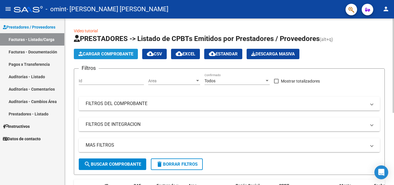
click at [107, 55] on span "Cargar Comprobante" at bounding box center [105, 53] width 55 height 5
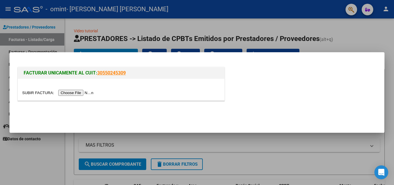
click at [80, 93] on input "file" at bounding box center [58, 93] width 73 height 6
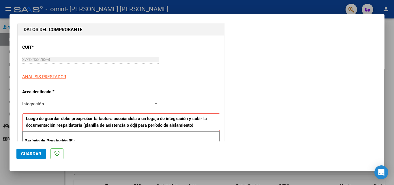
scroll to position [87, 0]
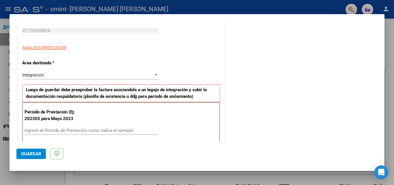
click at [55, 129] on input "Ingrese el Período de Prestación como indica el ejemplo" at bounding box center [91, 130] width 133 height 5
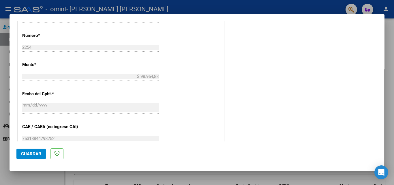
scroll to position [317, 0]
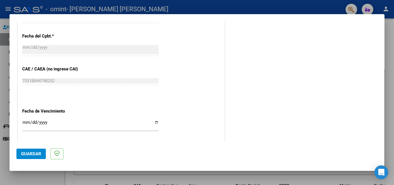
type input "202507"
click at [156, 122] on input "Ingresar la fecha" at bounding box center [90, 124] width 136 height 9
type input "[DATE]"
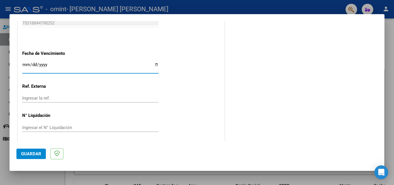
scroll to position [377, 0]
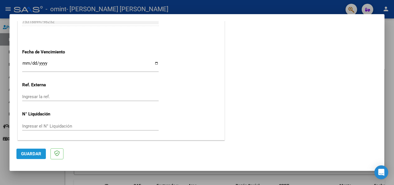
click at [32, 155] on span "Guardar" at bounding box center [31, 153] width 20 height 5
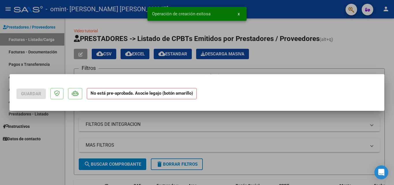
scroll to position [0, 0]
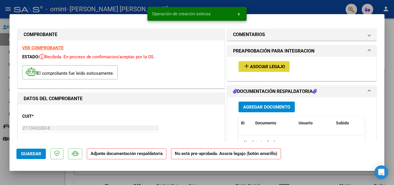
click at [250, 68] on span "Asociar Legajo" at bounding box center [267, 66] width 35 height 5
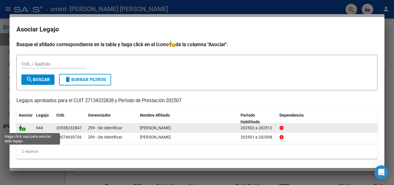
click at [22, 129] on icon at bounding box center [22, 128] width 7 height 6
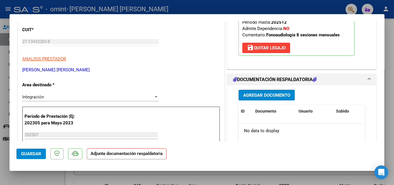
scroll to position [144, 0]
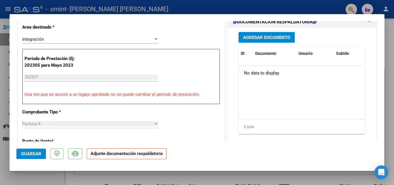
click at [261, 38] on span "Agregar Documento" at bounding box center [266, 37] width 47 height 5
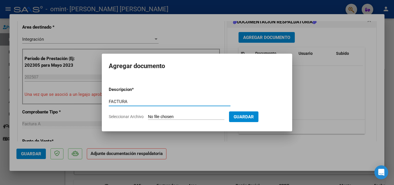
type input "FACTURA"
click at [155, 116] on input "Seleccionar Archivo" at bounding box center [186, 116] width 76 height 5
type input "C:\fakepath\27134332838_001_00003_00002254.pdf"
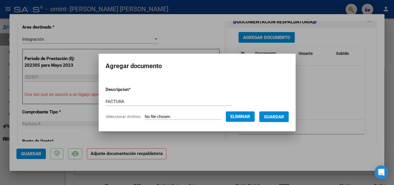
click at [282, 118] on span "Guardar" at bounding box center [274, 116] width 20 height 5
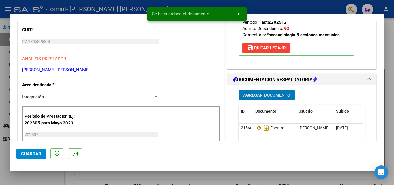
scroll to position [115, 0]
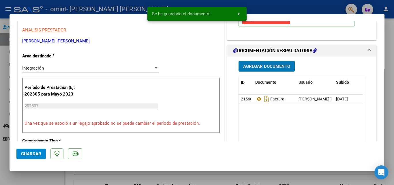
click at [267, 64] on span "Agregar Documento" at bounding box center [266, 66] width 47 height 5
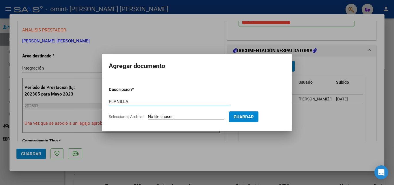
type input "PLANILLA"
click at [163, 116] on input "Seleccionar Archivo" at bounding box center [186, 116] width 76 height 5
type input "C:\fakepath\[PERSON_NAME] .pdf"
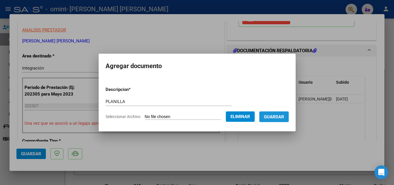
click at [281, 116] on span "Guardar" at bounding box center [274, 116] width 20 height 5
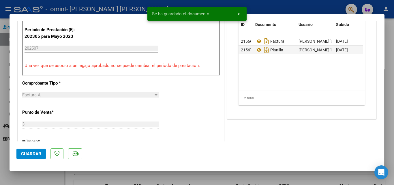
scroll to position [202, 0]
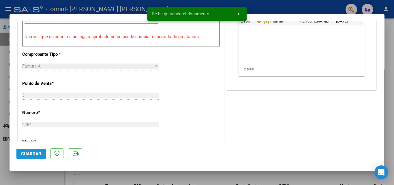
click at [35, 156] on span "Guardar" at bounding box center [31, 153] width 20 height 5
click at [3, 76] on div at bounding box center [197, 92] width 394 height 185
type input "$ 0,00"
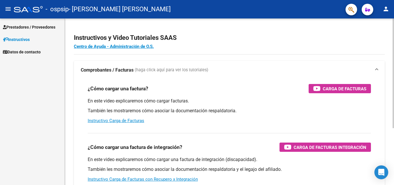
click at [210, 82] on div "¿Cómo cargar una factura? Carga de Facturas En este video explicaremos cómo car…" at bounding box center [229, 103] width 297 height 49
click at [34, 28] on span "Prestadores / Proveedores" at bounding box center [29, 27] width 53 height 6
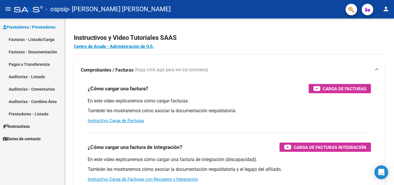
click at [40, 40] on link "Facturas - Listado/Carga" at bounding box center [32, 39] width 64 height 12
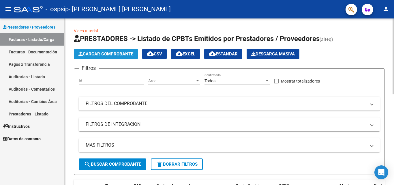
click at [103, 53] on span "Cargar Comprobante" at bounding box center [105, 53] width 55 height 5
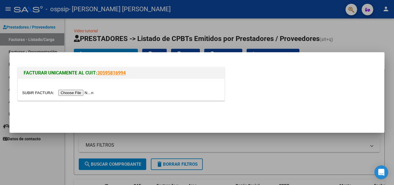
click at [91, 93] on input "file" at bounding box center [58, 93] width 73 height 6
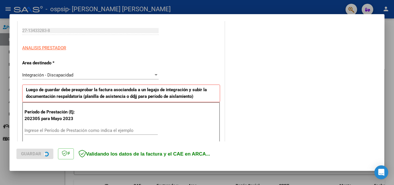
scroll to position [115, 0]
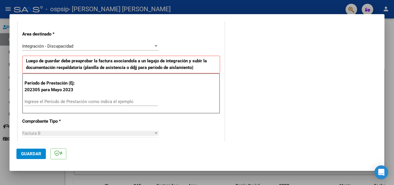
click at [92, 102] on input "Ingrese el Período de Prestación como indica el ejemplo" at bounding box center [91, 101] width 133 height 5
type input "202507"
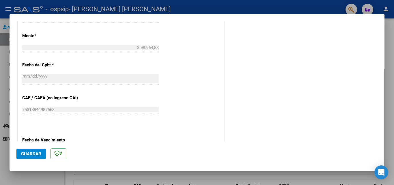
scroll to position [346, 0]
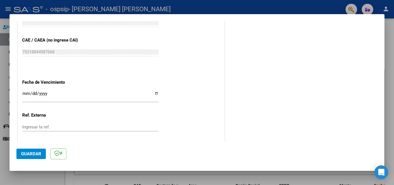
click at [156, 93] on input "Ingresar la fecha" at bounding box center [90, 95] width 136 height 9
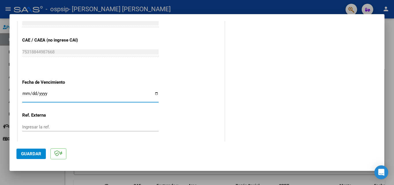
type input "[DATE]"
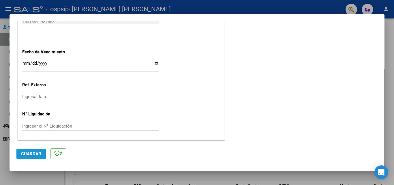
click at [34, 154] on span "Guardar" at bounding box center [31, 153] width 20 height 5
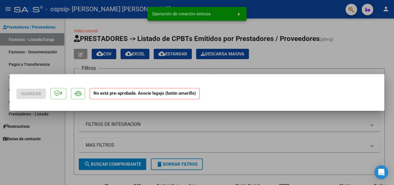
scroll to position [0, 0]
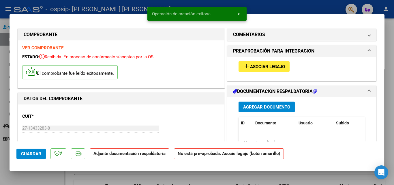
click at [253, 68] on span "Asociar Legajo" at bounding box center [267, 66] width 35 height 5
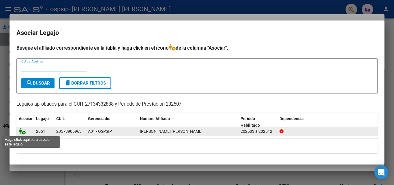
click at [23, 131] on icon at bounding box center [22, 131] width 7 height 6
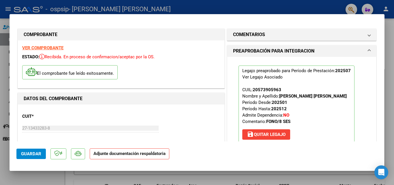
scroll to position [87, 0]
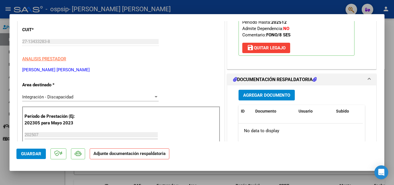
click at [267, 94] on span "Agregar Documento" at bounding box center [266, 95] width 47 height 5
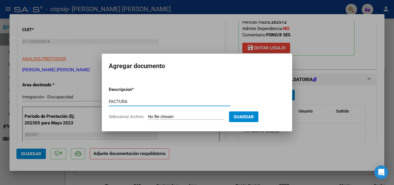
type input "FACTURA"
click at [160, 117] on input "Seleccionar Archivo" at bounding box center [186, 116] width 76 height 5
type input "C:\fakepath\27134332838_006_00003_00003170.pdf"
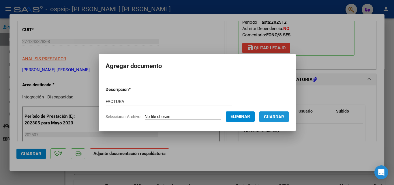
click at [284, 117] on span "Guardar" at bounding box center [274, 116] width 20 height 5
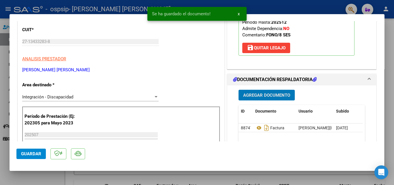
click at [272, 98] on span "Agregar Documento" at bounding box center [266, 95] width 47 height 5
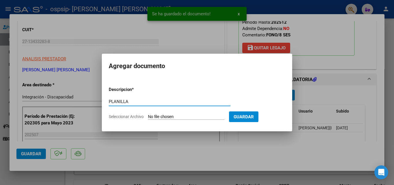
type input "PLANILLA"
click at [161, 116] on input "Seleccionar Archivo" at bounding box center [186, 116] width 76 height 5
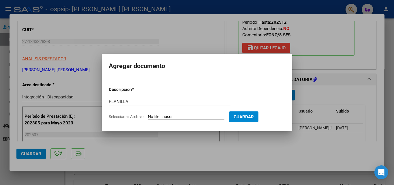
type input "C:\fakepath\Molina julio .pdf"
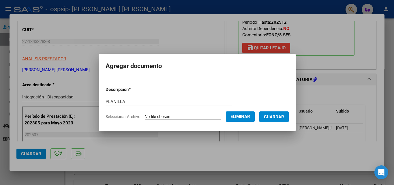
click at [282, 117] on span "Guardar" at bounding box center [274, 116] width 20 height 5
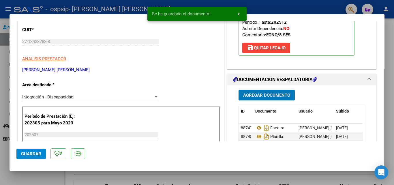
scroll to position [115, 0]
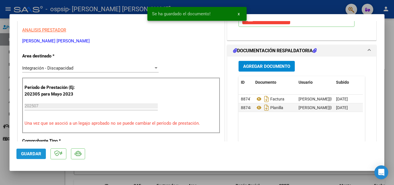
click at [27, 154] on span "Guardar" at bounding box center [31, 153] width 20 height 5
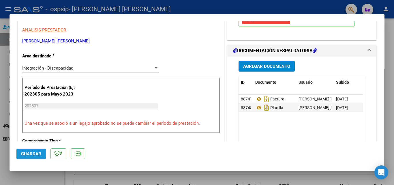
click at [35, 152] on span "Guardar" at bounding box center [31, 153] width 20 height 5
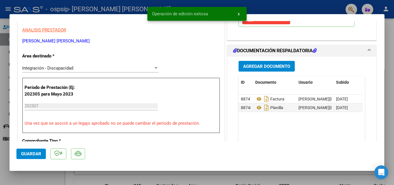
click at [239, 14] on span "x" at bounding box center [239, 13] width 2 height 5
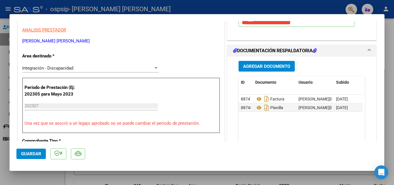
click at [5, 60] on div at bounding box center [197, 92] width 394 height 185
type input "$ 0,00"
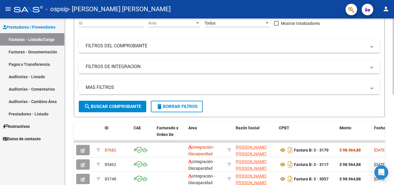
scroll to position [87, 0]
